Goal: Task Accomplishment & Management: Manage account settings

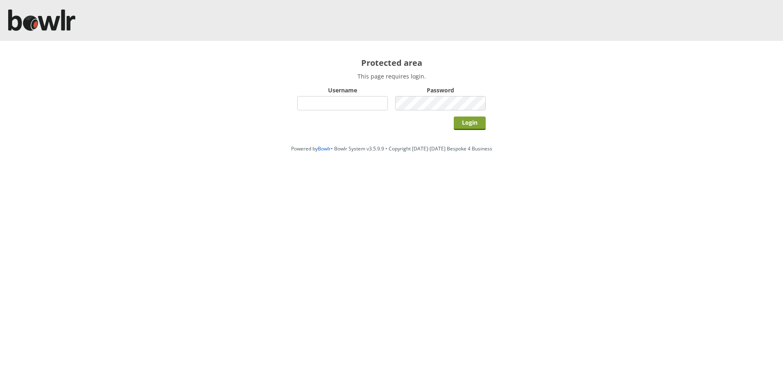
type input "hornseaindoorbowlsclub"
click at [462, 124] on input "Login" at bounding box center [469, 124] width 32 height 14
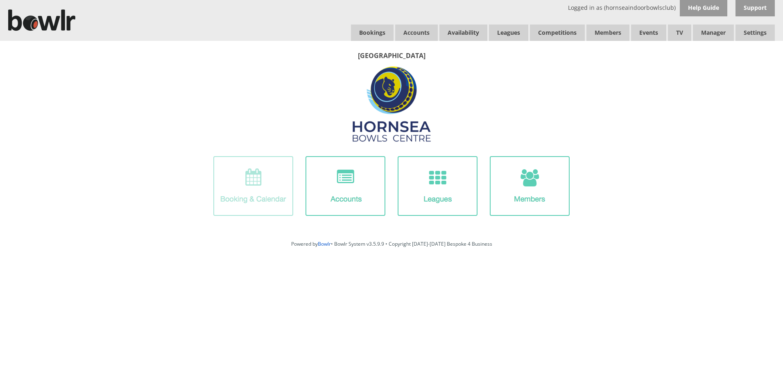
click at [253, 187] on img at bounding box center [253, 186] width 80 height 60
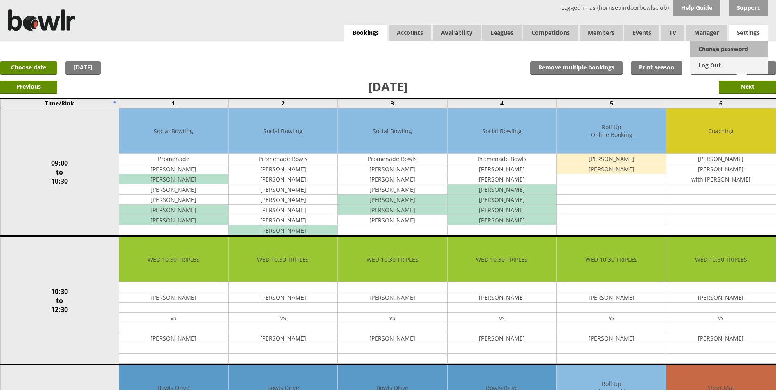
click at [712, 63] on link "Log Out" at bounding box center [729, 65] width 78 height 16
